Goal: Task Accomplishment & Management: Manage account settings

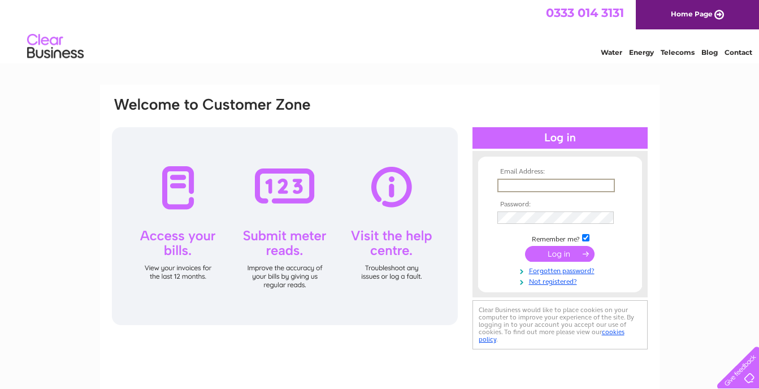
type input "[EMAIL_ADDRESS][DOMAIN_NAME]"
click at [550, 253] on input "submit" at bounding box center [560, 253] width 70 height 16
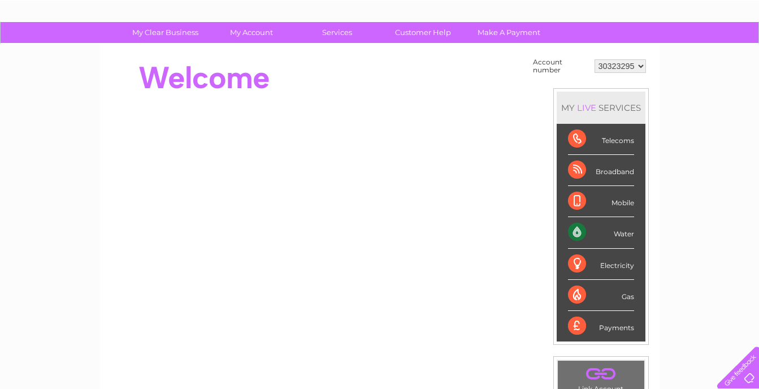
scroll to position [4, 0]
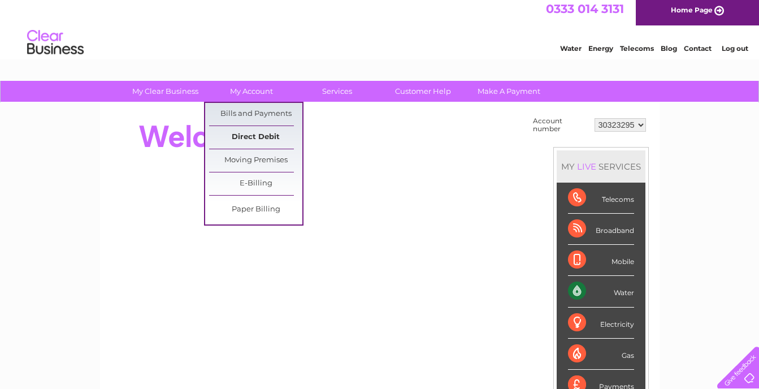
click at [257, 133] on link "Direct Debit" at bounding box center [255, 137] width 93 height 23
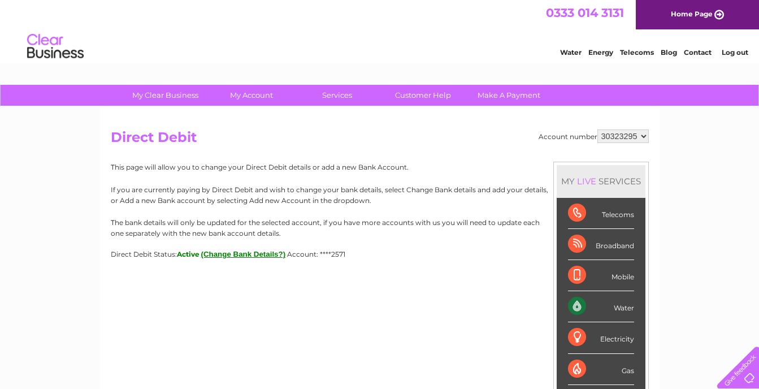
click at [239, 253] on button "(Change Bank Details?)" at bounding box center [243, 254] width 85 height 8
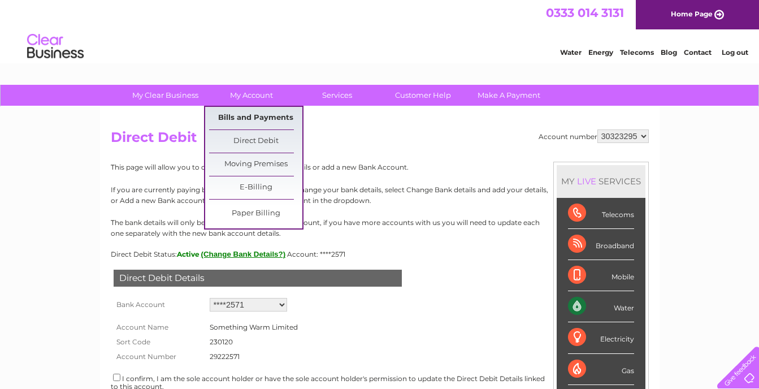
click at [256, 115] on link "Bills and Payments" at bounding box center [255, 118] width 93 height 23
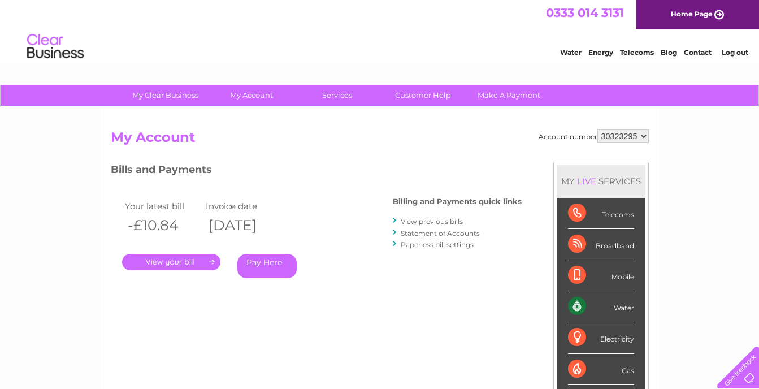
click at [192, 265] on link "." at bounding box center [171, 262] width 98 height 16
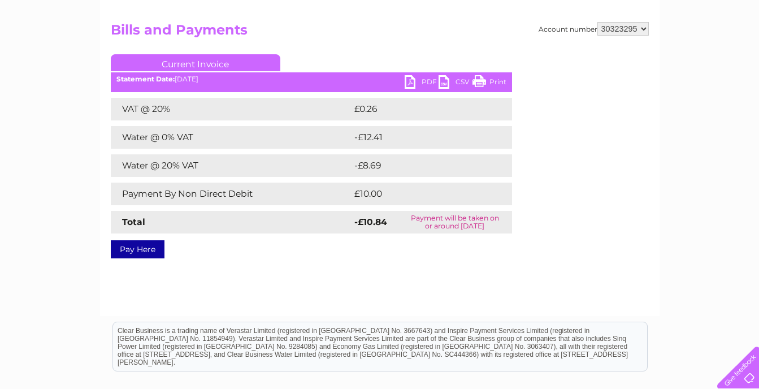
scroll to position [113, 0]
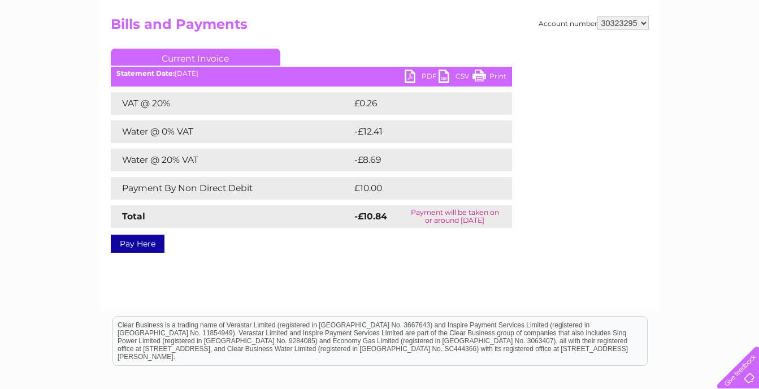
click at [414, 76] on link "PDF" at bounding box center [422, 78] width 34 height 16
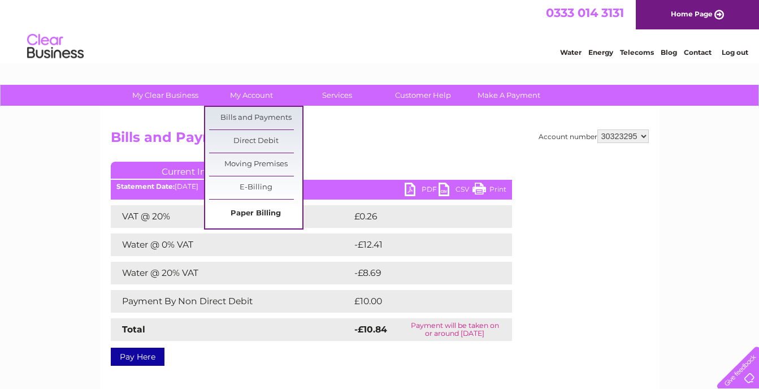
click at [261, 213] on link "Paper Billing" at bounding box center [255, 213] width 93 height 23
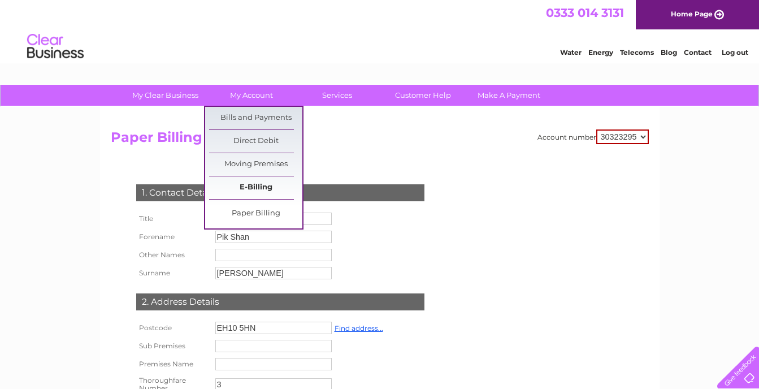
click at [259, 189] on link "E-Billing" at bounding box center [255, 187] width 93 height 23
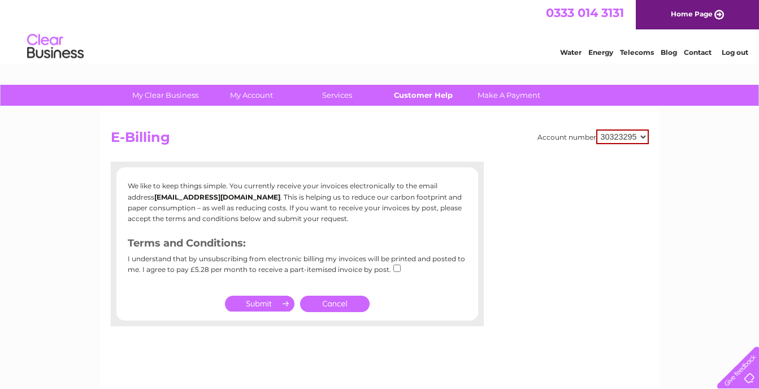
click at [421, 94] on link "Customer Help" at bounding box center [423, 95] width 93 height 21
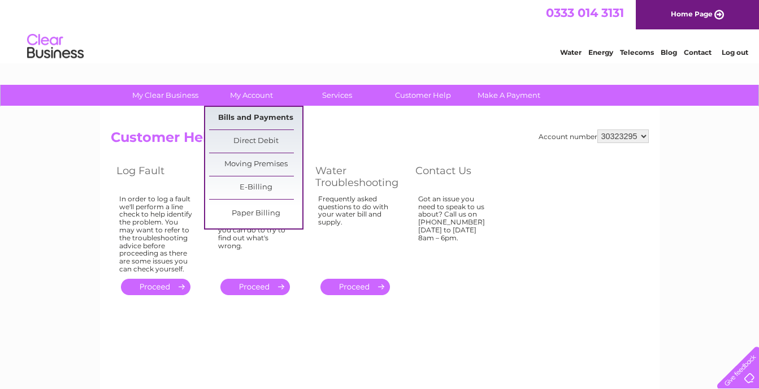
click at [253, 118] on link "Bills and Payments" at bounding box center [255, 118] width 93 height 23
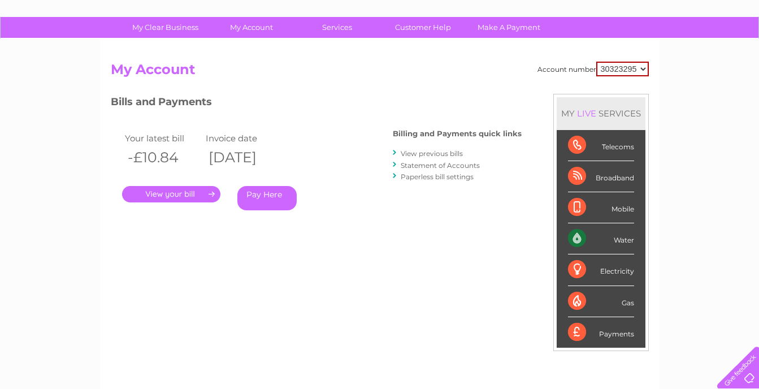
scroll to position [154, 0]
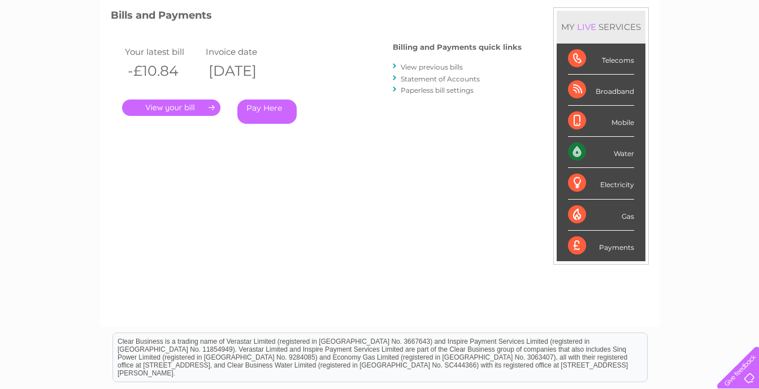
click at [178, 103] on link "." at bounding box center [171, 108] width 98 height 16
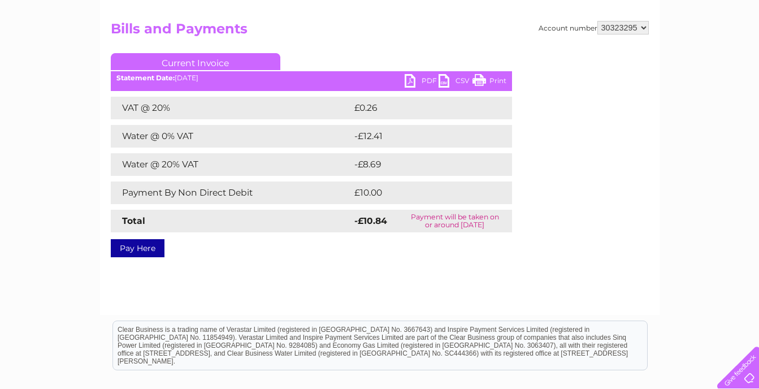
scroll to position [113, 0]
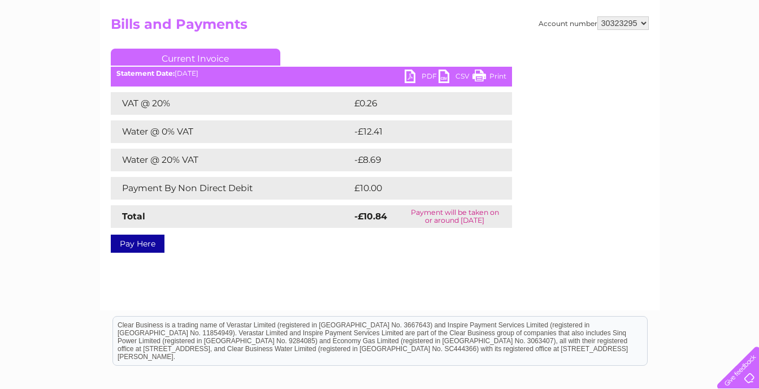
click at [413, 76] on link "PDF" at bounding box center [422, 78] width 34 height 16
